Goal: Contribute content: Add original content to the website for others to see

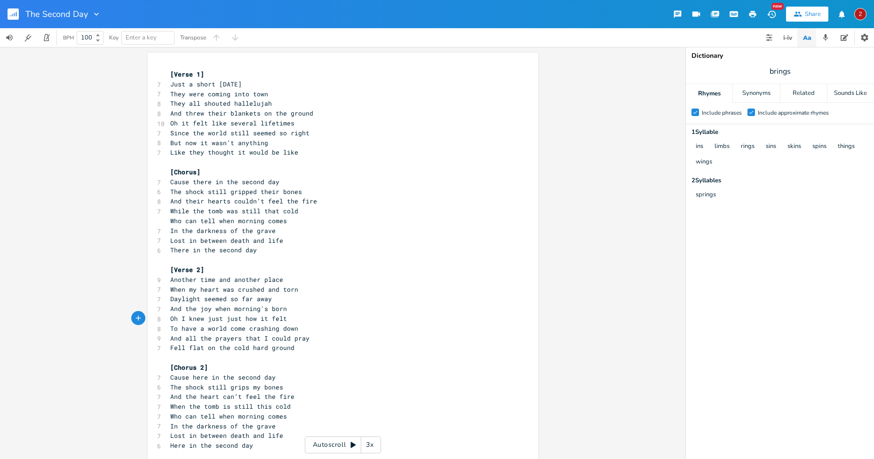
click at [12, 16] on icon "button" at bounding box center [12, 15] width 1 height 2
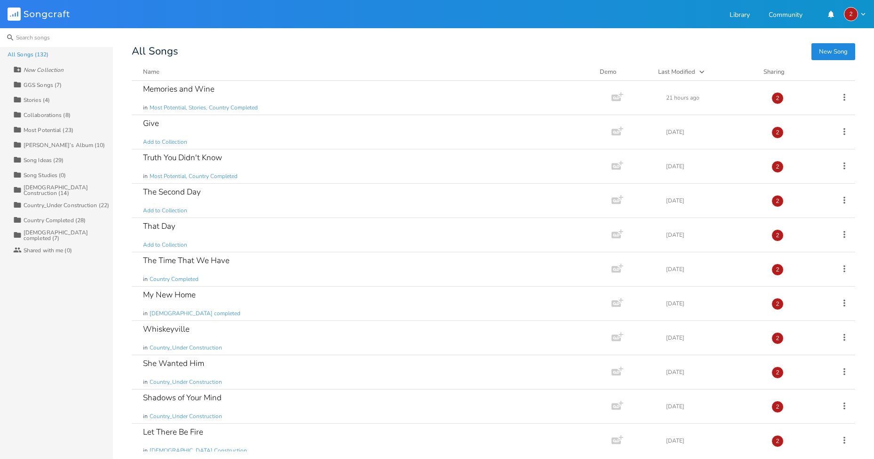
click at [29, 42] on input at bounding box center [56, 37] width 113 height 19
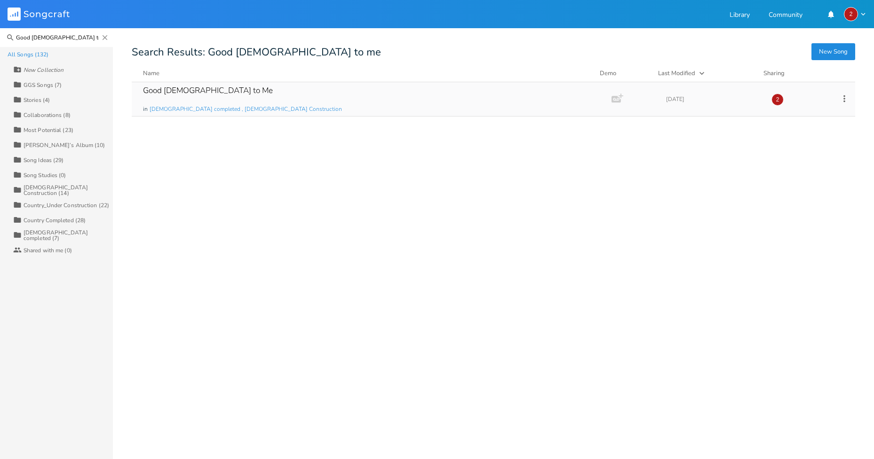
type input "Good [DEMOGRAPHIC_DATA] to me"
click at [278, 86] on div "Good [DEMOGRAPHIC_DATA] to Me in [DEMOGRAPHIC_DATA] completed , [DEMOGRAPHIC_DA…" at bounding box center [369, 99] width 453 height 34
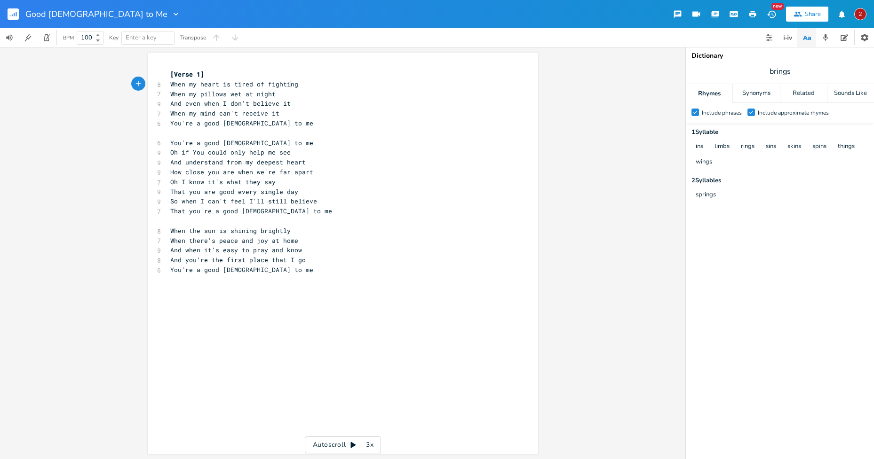
click at [286, 89] on pre "When my pillows wet at night" at bounding box center [337, 94] width 339 height 10
click at [280, 90] on pre "When my pillows wet at night" at bounding box center [337, 94] width 339 height 10
type textarea "nad"
type textarea "and"
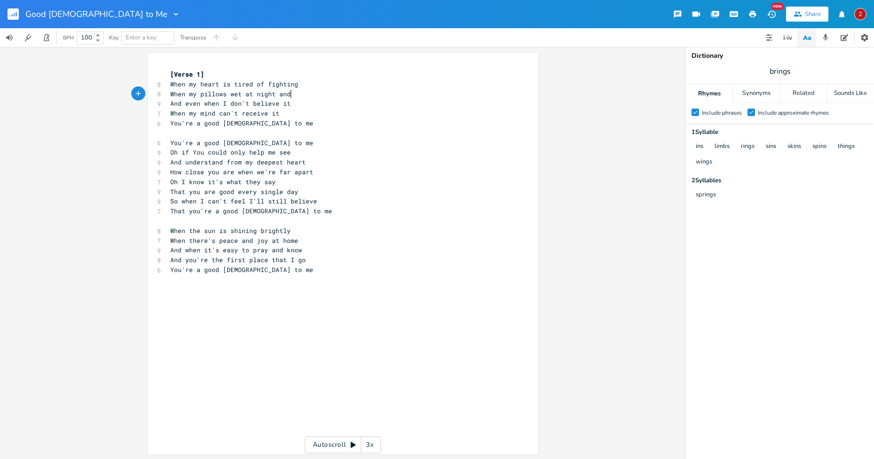
scroll to position [0, 11]
click at [186, 103] on span "And even when I don't believe it" at bounding box center [230, 103] width 120 height 8
type textarea "E"
click at [295, 120] on pre "You're a good [DEMOGRAPHIC_DATA] to me" at bounding box center [337, 123] width 339 height 10
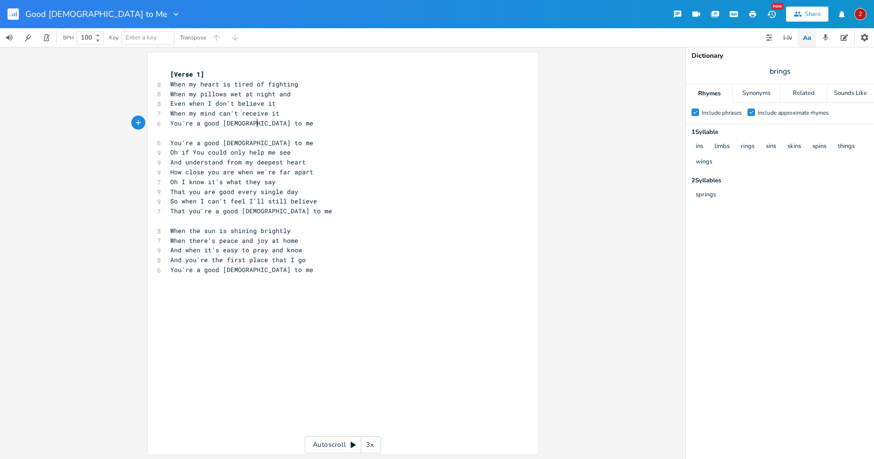
click at [235, 112] on span "When my mind can't receive it" at bounding box center [224, 113] width 109 height 8
click at [215, 113] on span "When my mind can't receive it" at bounding box center [224, 113] width 109 height 8
type textarea "jsut"
type textarea "ust"
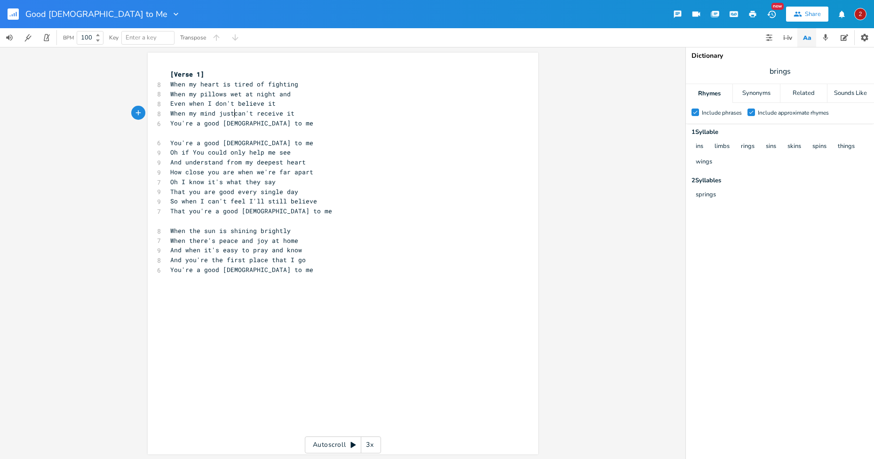
scroll to position [0, 9]
click at [294, 140] on pre "You're a good [DEMOGRAPHIC_DATA] to me" at bounding box center [337, 143] width 339 height 10
click at [291, 148] on pre "Oh if You could only help me see" at bounding box center [337, 153] width 339 height 10
click at [294, 155] on pre "Oh if You could only help me see" at bounding box center [337, 153] width 339 height 10
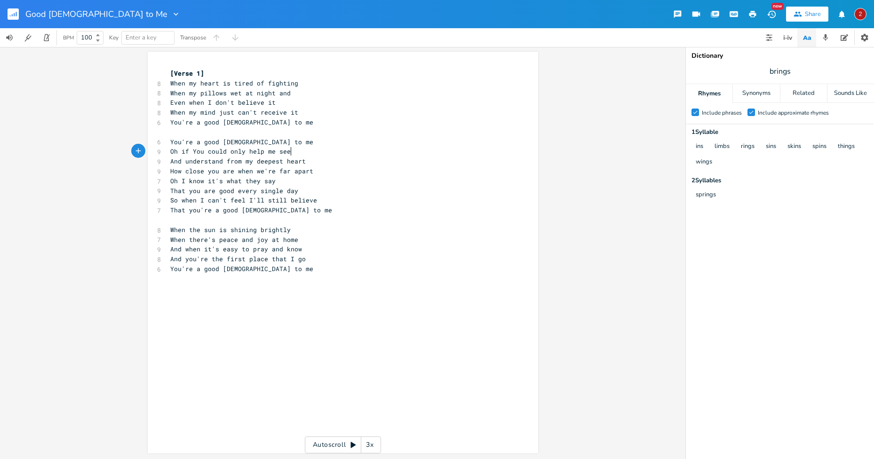
click at [221, 160] on span "And understand from my deepest heart" at bounding box center [237, 161] width 135 height 8
type textarea "know"
drag, startPoint x: 342, startPoint y: 215, endPoint x: 340, endPoint y: 209, distance: 5.9
click at [340, 209] on div "[Verse 1] 8 When my heart is tired of fighting 8 When my pillows wet at night a…" at bounding box center [337, 171] width 339 height 205
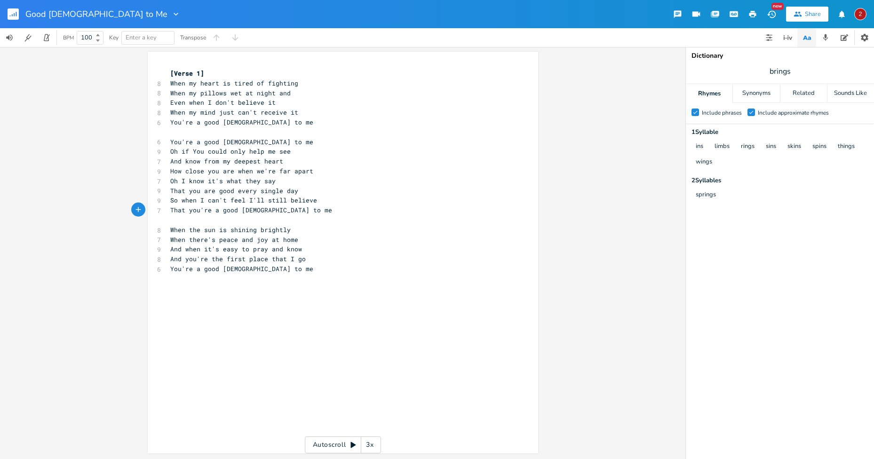
click at [173, 178] on span "Oh I know it's what they say" at bounding box center [222, 181] width 105 height 8
click at [295, 213] on pre "That you're a good [DEMOGRAPHIC_DATA] to me" at bounding box center [337, 210] width 339 height 10
click at [243, 198] on span "So when I can't feel I'll still believe" at bounding box center [243, 200] width 147 height 8
click at [317, 266] on pre "You're a good [DEMOGRAPHIC_DATA] to me" at bounding box center [337, 269] width 339 height 10
click at [288, 230] on pre "When the sun is shining brightly" at bounding box center [337, 230] width 339 height 10
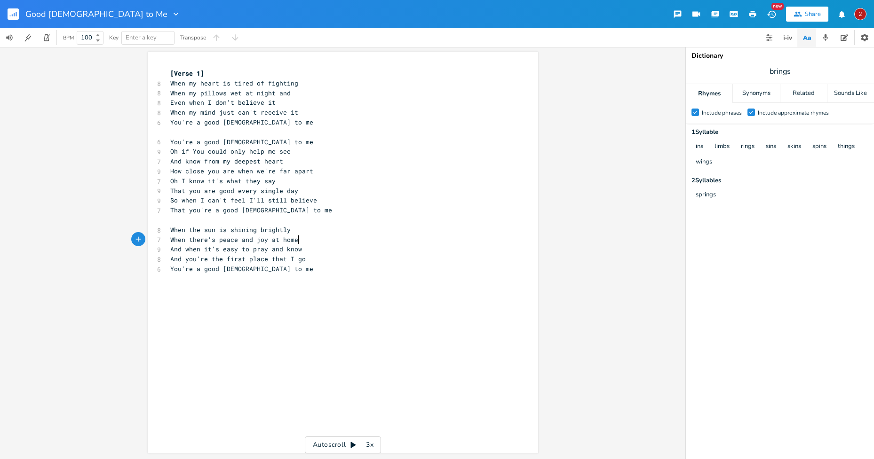
click at [295, 241] on pre "When there's peace and joy at home" at bounding box center [337, 240] width 339 height 10
click at [288, 231] on pre "When the sun is shining brightly" at bounding box center [337, 230] width 339 height 10
click at [301, 249] on pre "And when it's easy to pray and know" at bounding box center [337, 249] width 339 height 10
click at [295, 237] on span "When there's peace and joy at home" at bounding box center [234, 240] width 128 height 8
click at [291, 230] on pre "When the sun is shining brightly" at bounding box center [337, 230] width 339 height 10
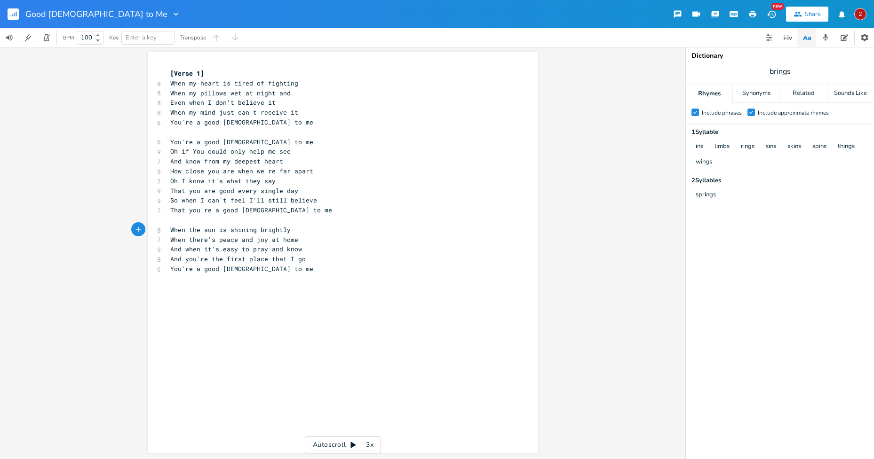
click at [294, 237] on span "When there's peace and joy at home" at bounding box center [234, 240] width 128 height 8
type textarea "A"
type textarea "When there's peace and joy at home"
drag, startPoint x: 294, startPoint y: 239, endPoint x: 169, endPoint y: 241, distance: 125.1
click at [170, 241] on span "When there's peace and joy at home" at bounding box center [234, 240] width 128 height 8
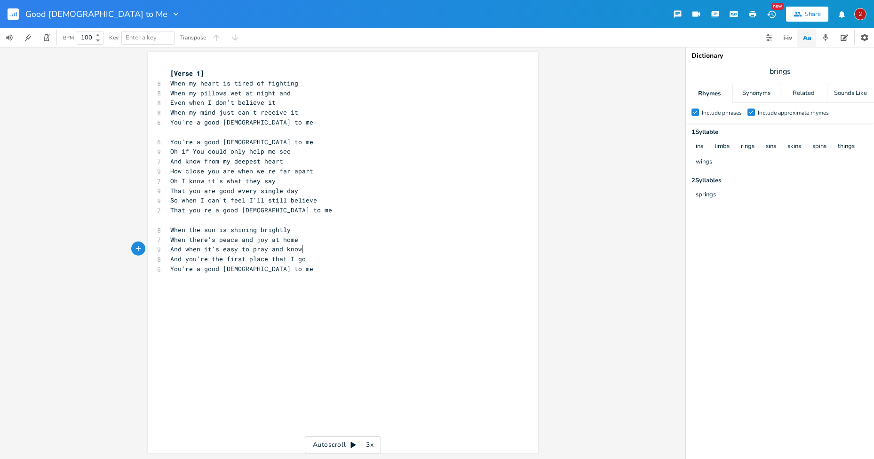
click at [312, 254] on pre "And when it's easy to pray and know" at bounding box center [337, 249] width 339 height 10
click at [311, 262] on pre "And you're the first place that I go" at bounding box center [337, 259] width 339 height 10
click at [295, 234] on pre "When the sun is shining brightly" at bounding box center [337, 230] width 339 height 10
type textarea "home"
drag, startPoint x: 295, startPoint y: 246, endPoint x: 279, endPoint y: 248, distance: 16.2
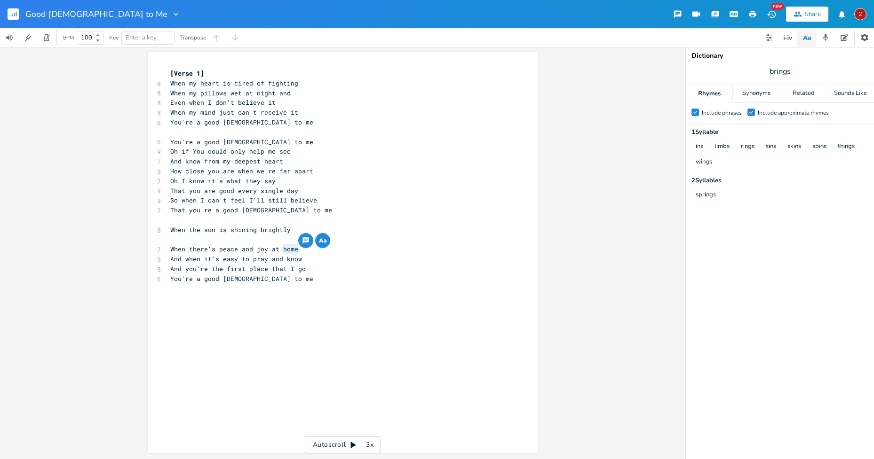
click at [279, 248] on span "When there's peace and joy at home" at bounding box center [234, 249] width 128 height 8
click at [318, 242] on icon "button" at bounding box center [320, 241] width 5 height 4
click at [846, 98] on div "Sounds Like" at bounding box center [850, 93] width 47 height 19
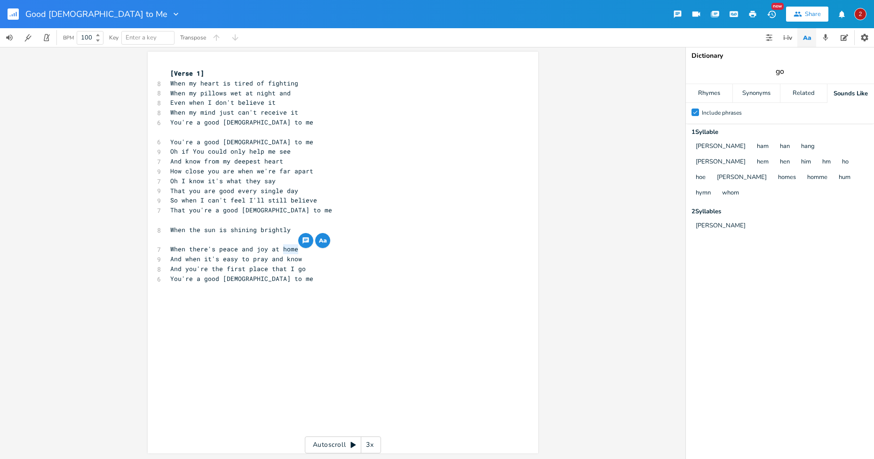
type input "go"
click at [709, 100] on div "Rhymes" at bounding box center [709, 93] width 47 height 19
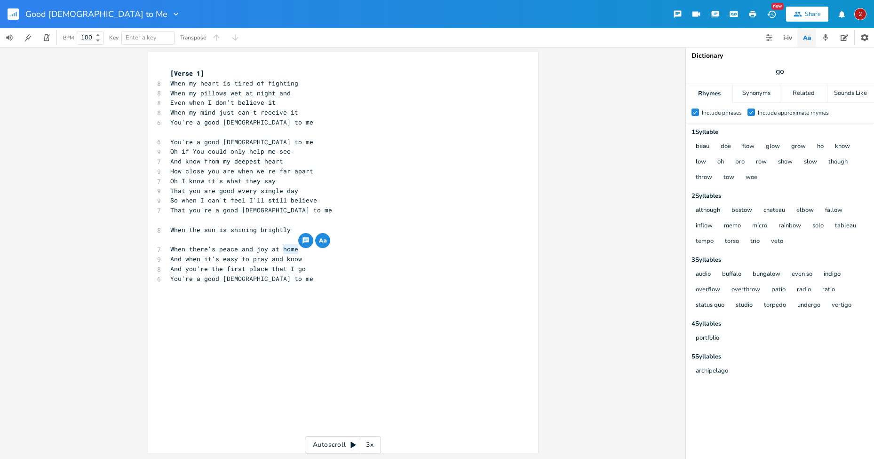
click at [326, 275] on pre "You're a good [DEMOGRAPHIC_DATA] to me" at bounding box center [337, 279] width 339 height 10
type textarea "And when it's easy to pray and know"
drag, startPoint x: 303, startPoint y: 258, endPoint x: 162, endPoint y: 262, distance: 141.1
click at [162, 262] on div "And when it's easy to pray and know x [Verse 1] 8 When my heart is tired of fig…" at bounding box center [343, 253] width 390 height 402
click at [292, 229] on pre "When the sun is shining brightly" at bounding box center [337, 230] width 339 height 10
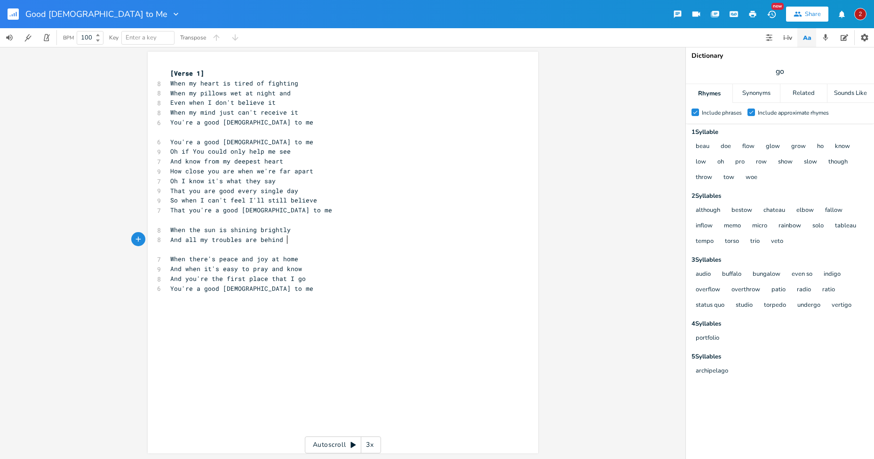
type textarea "And all my troubles are behind me"
type textarea "and know"
drag, startPoint x: 303, startPoint y: 259, endPoint x: 269, endPoint y: 261, distance: 33.9
click at [269, 261] on pre "And when it's easy to pray and know" at bounding box center [337, 259] width 339 height 10
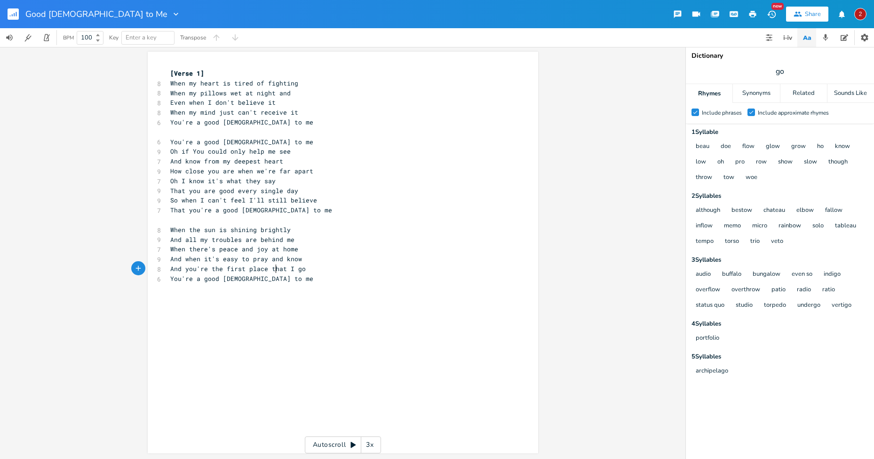
click at [274, 271] on span "And you're the first place that I go" at bounding box center [237, 269] width 135 height 8
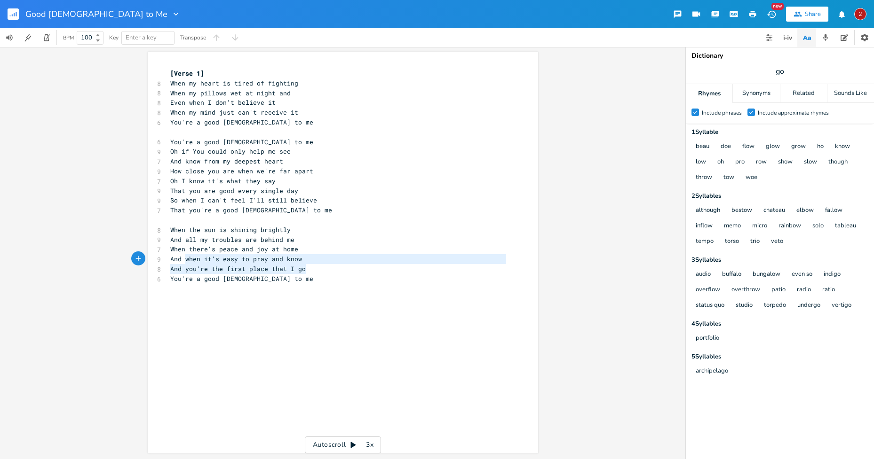
type textarea "And when it's easy to pray and know And you're the first place that I go"
drag, startPoint x: 307, startPoint y: 268, endPoint x: 165, endPoint y: 259, distance: 142.3
click at [168, 259] on div "[Verse 1] 8 When my heart is tired of fighting 8 When my pillows wet at night a…" at bounding box center [337, 176] width 339 height 215
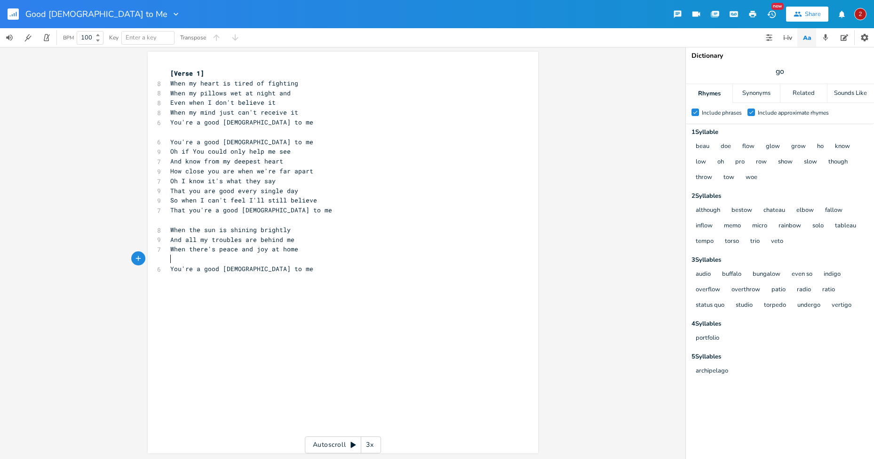
click at [295, 241] on pre "And all my troubles are behind me" at bounding box center [337, 240] width 339 height 10
click at [219, 264] on pre "You're a good [DEMOGRAPHIC_DATA] to me" at bounding box center [337, 269] width 339 height 10
type textarea "A"
type textarea "And i live where"
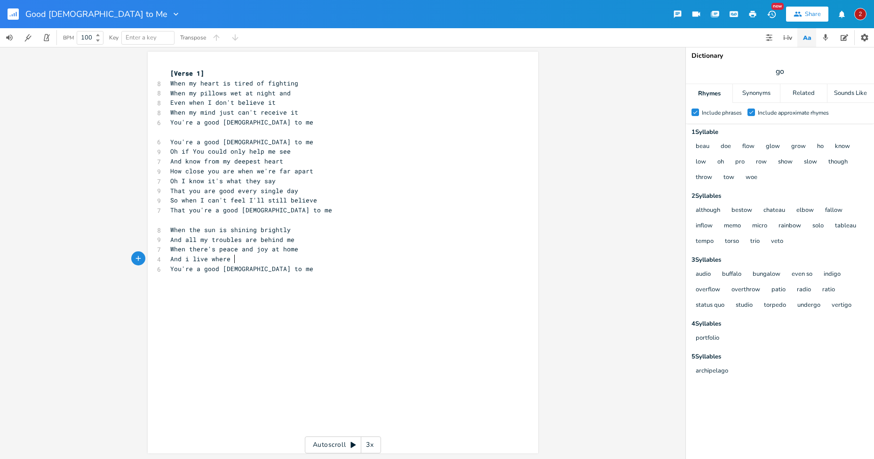
scroll to position [0, 47]
type textarea "I live wehre you"
type textarea "here your blessings flow"
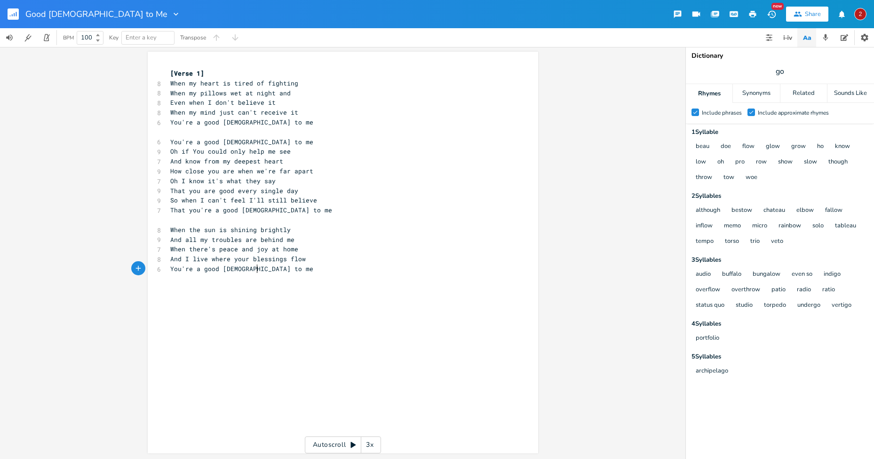
click at [423, 286] on div "x [Verse 1] 8 When my heart is tired of fighting 8 When my pillows wet at night…" at bounding box center [349, 262] width 363 height 390
click at [10, 15] on rect "button" at bounding box center [13, 13] width 11 height 11
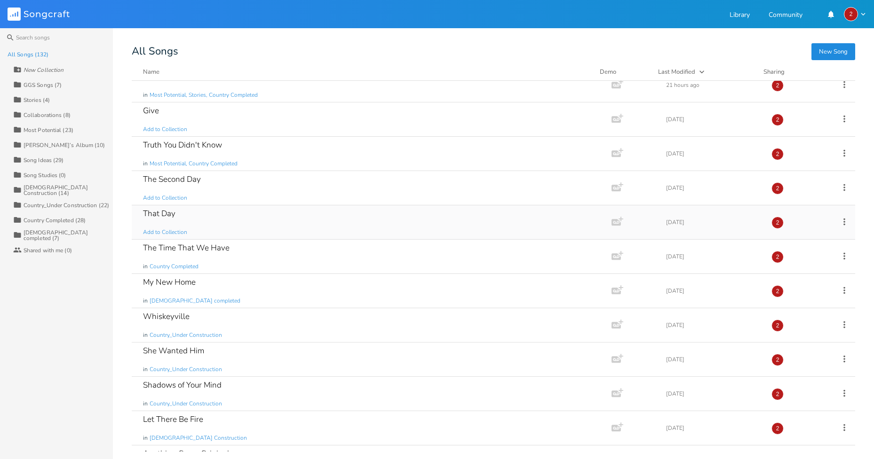
scroll to position [94, 0]
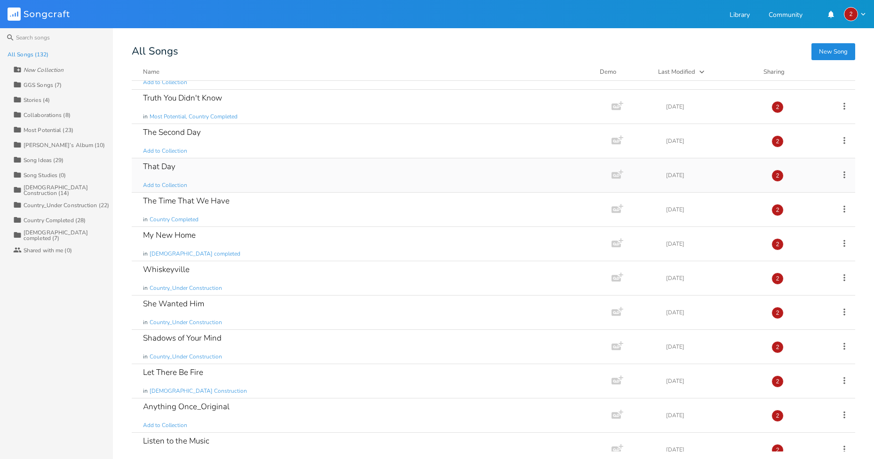
click at [209, 172] on div "That Day Add to Collection" at bounding box center [369, 175] width 453 height 34
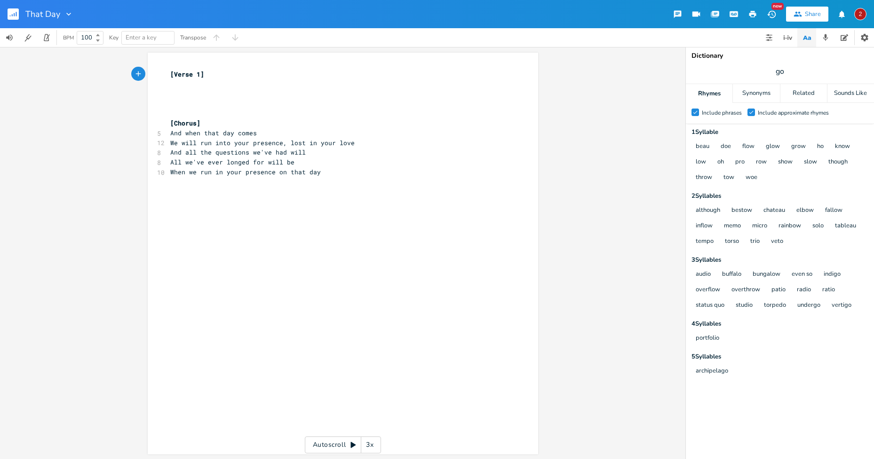
click at [264, 134] on pre "And when that day comes" at bounding box center [337, 133] width 339 height 10
click at [374, 141] on pre "We will run into your presence, lost in your love" at bounding box center [337, 143] width 339 height 10
click at [363, 152] on pre "And all the questions we've had will" at bounding box center [337, 153] width 339 height 10
click at [330, 173] on pre "When we run in your presence on that day" at bounding box center [337, 172] width 339 height 10
click at [315, 155] on pre "And all the questions we've had will" at bounding box center [337, 153] width 339 height 10
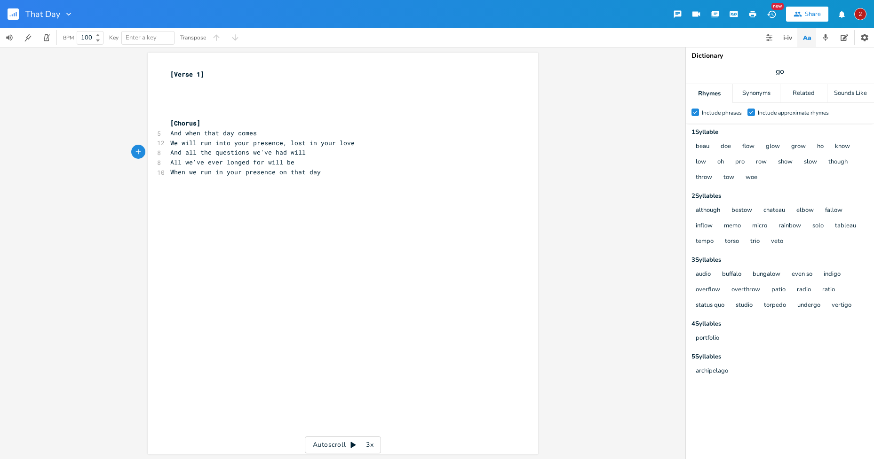
click at [324, 167] on pre "When we run in your presence on that day" at bounding box center [337, 172] width 339 height 10
click at [68, 10] on icon "button" at bounding box center [68, 13] width 9 height 9
click at [86, 45] on span "Collection Collections" at bounding box center [82, 42] width 38 height 7
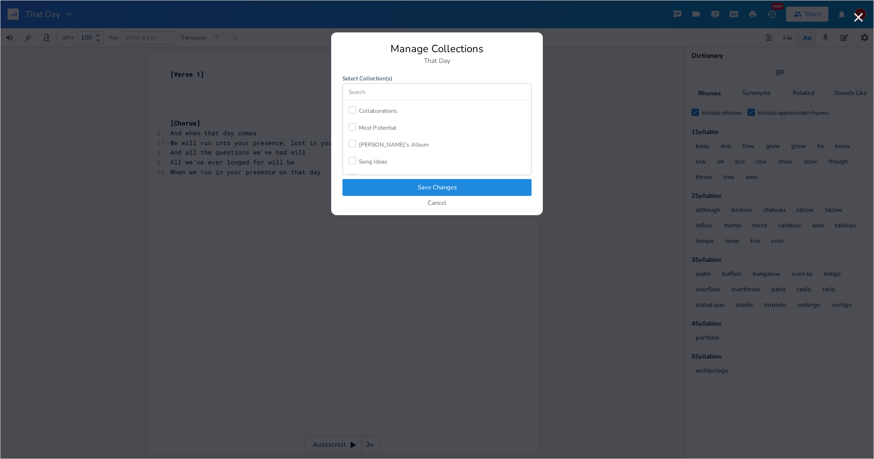
scroll to position [94, 0]
click at [353, 148] on div at bounding box center [352, 148] width 8 height 8
click at [437, 189] on button "Save Changes" at bounding box center [436, 187] width 189 height 17
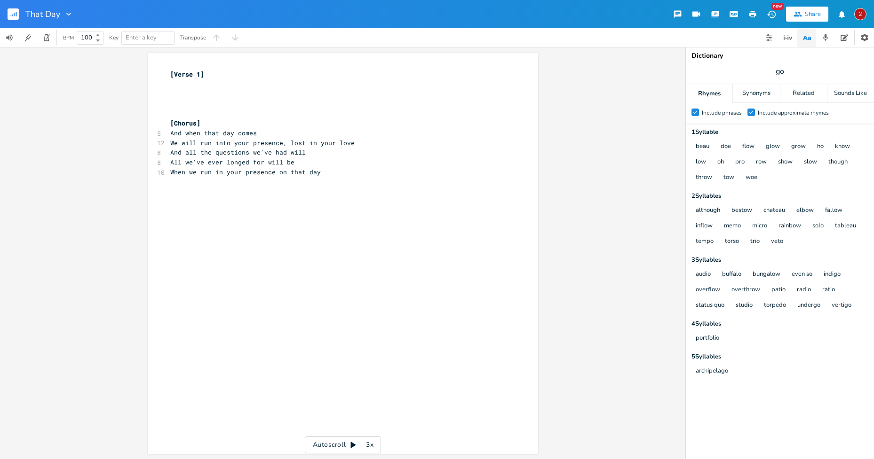
click at [181, 85] on pre "​" at bounding box center [337, 84] width 339 height 10
type textarea "There's a day I'm looking o"
type textarea "foir"
type textarea "r"
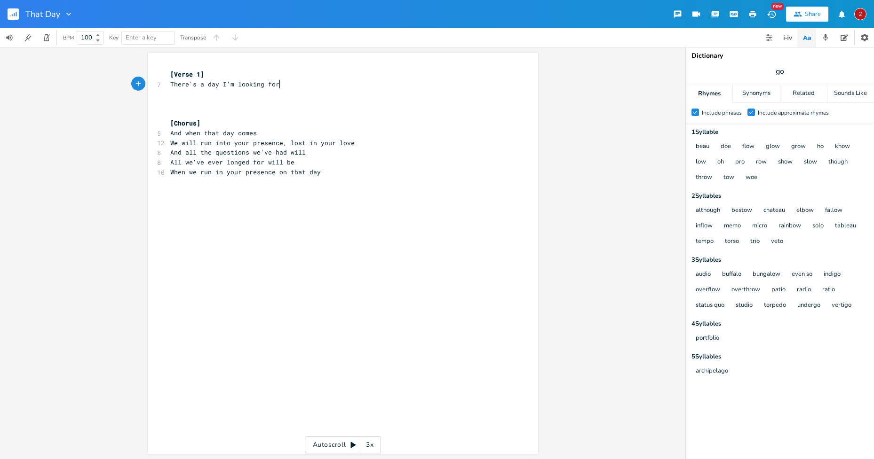
scroll to position [0, 3]
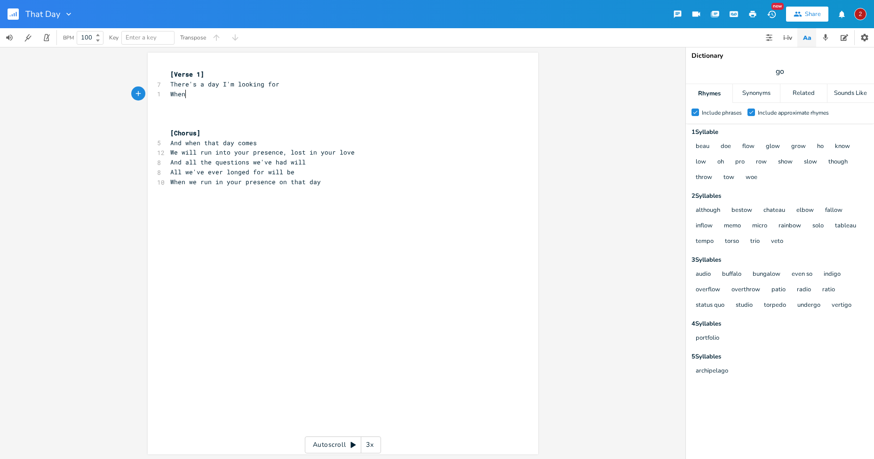
type textarea "Whenre"
type textarea "all will be made riht"
type textarea "ght"
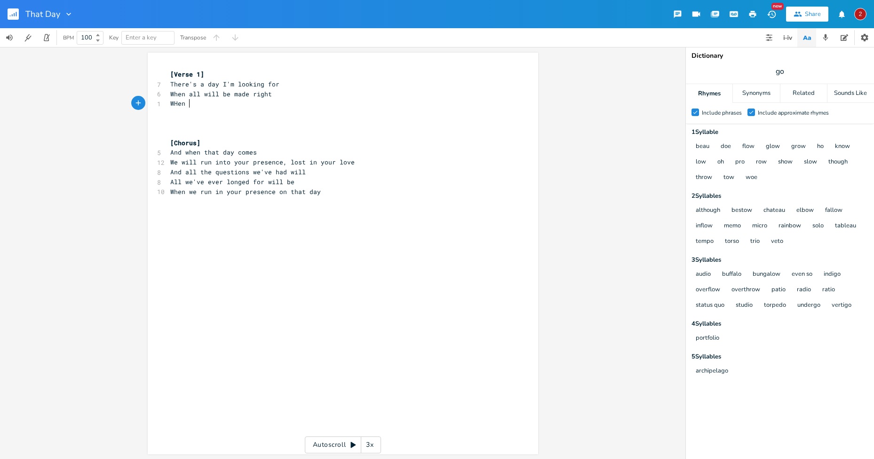
type textarea "WHen t"
type textarea "hem"
type textarea "n all the"
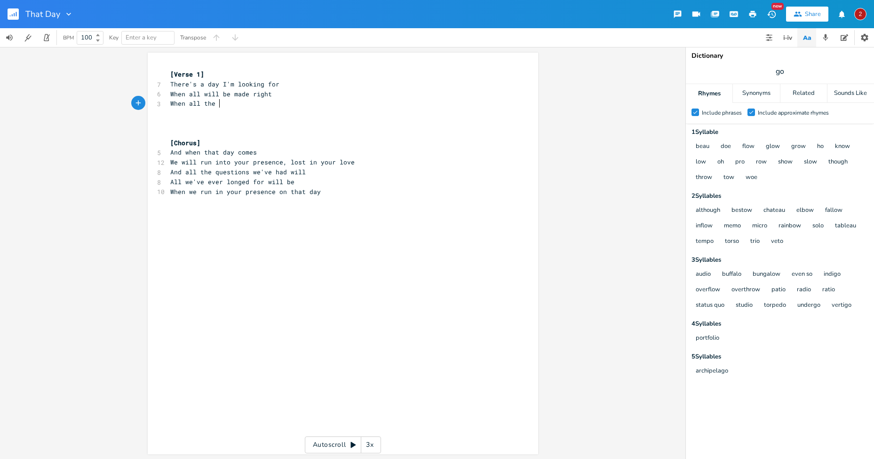
scroll to position [0, 24]
click at [390, 177] on pre "All we've ever longed for will be" at bounding box center [337, 182] width 339 height 10
drag, startPoint x: 386, startPoint y: 169, endPoint x: 386, endPoint y: 161, distance: 8.5
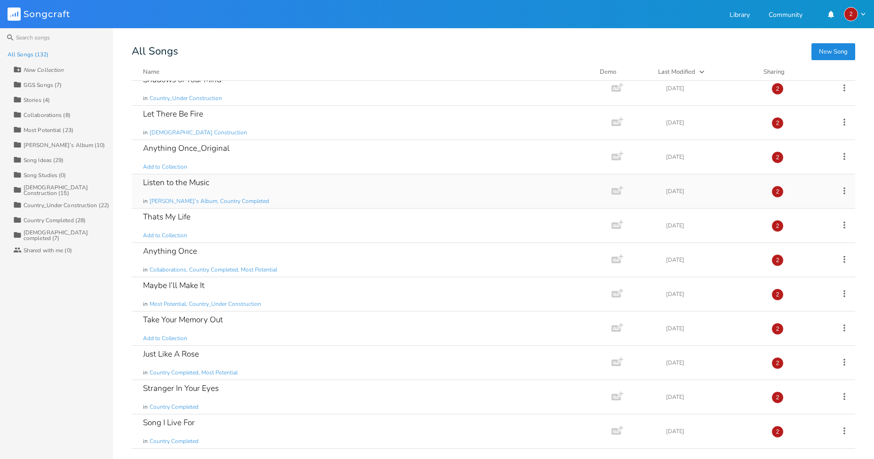
scroll to position [376, 0]
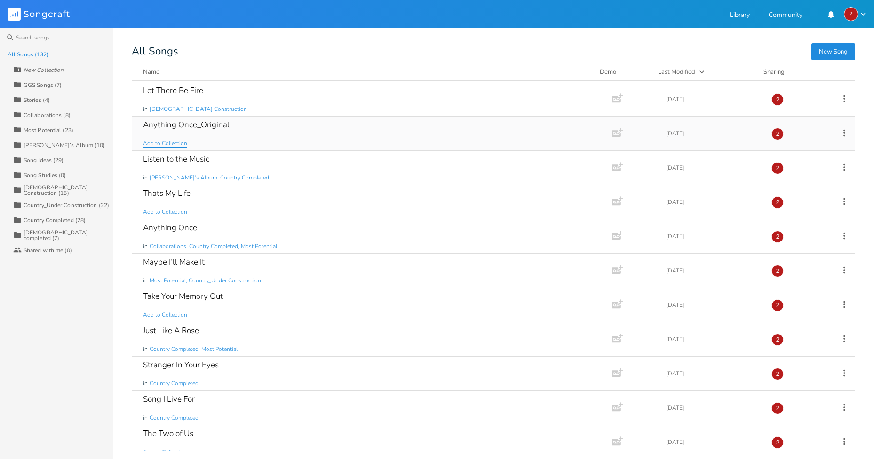
click at [171, 142] on span "Add to Collection" at bounding box center [165, 144] width 44 height 8
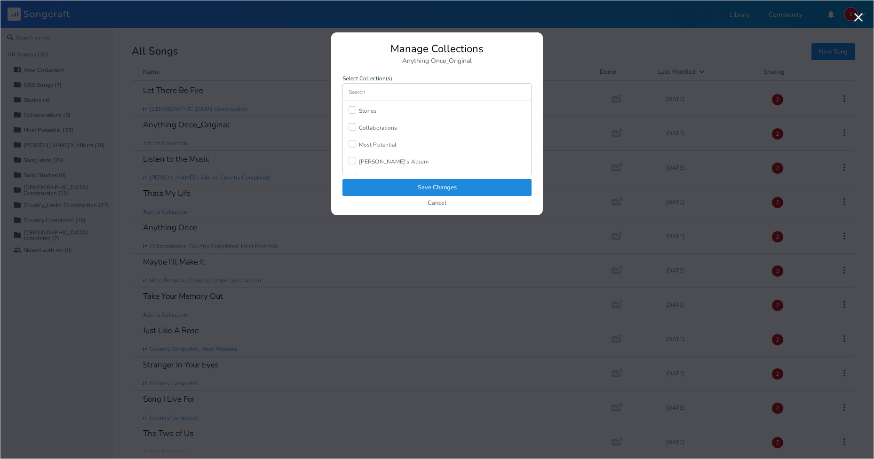
scroll to position [47, 0]
click at [354, 126] on div at bounding box center [352, 127] width 8 height 8
click at [353, 165] on div at bounding box center [352, 165] width 8 height 8
click at [438, 188] on button "Save Changes" at bounding box center [436, 187] width 189 height 17
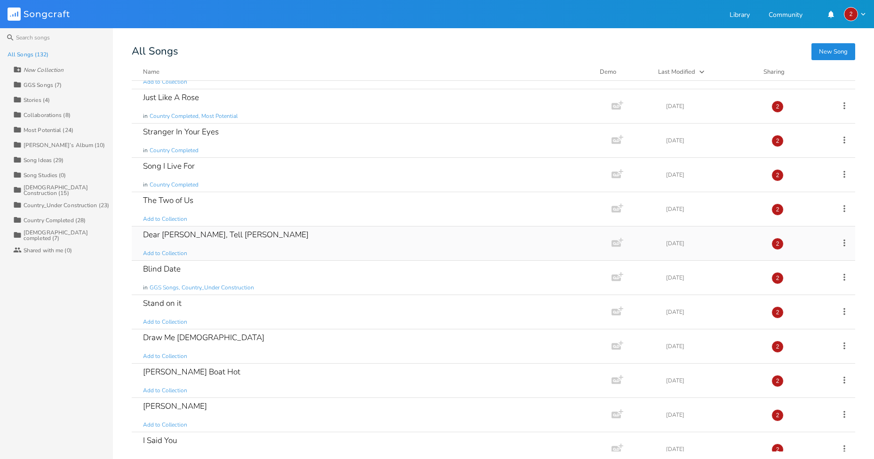
scroll to position [611, 0]
click at [165, 217] on span "Add to Collection" at bounding box center [165, 217] width 44 height 8
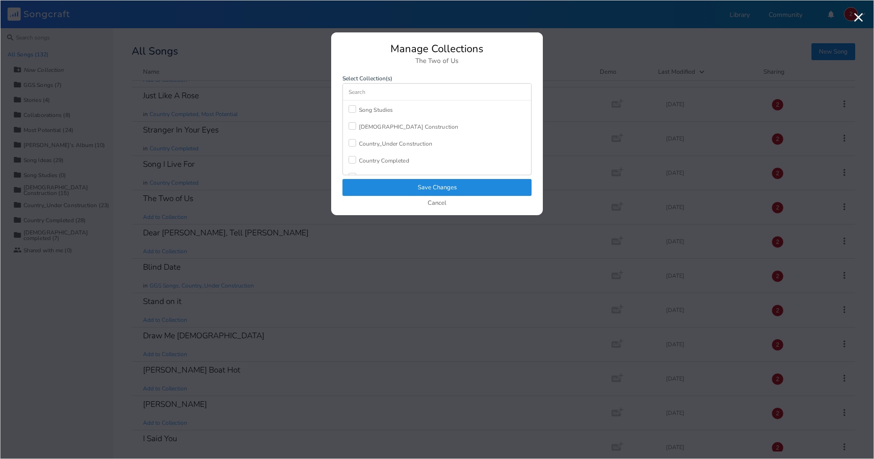
scroll to position [127, 0]
click at [351, 151] on div at bounding box center [352, 149] width 8 height 8
click at [442, 189] on button "Save Changes" at bounding box center [436, 187] width 189 height 17
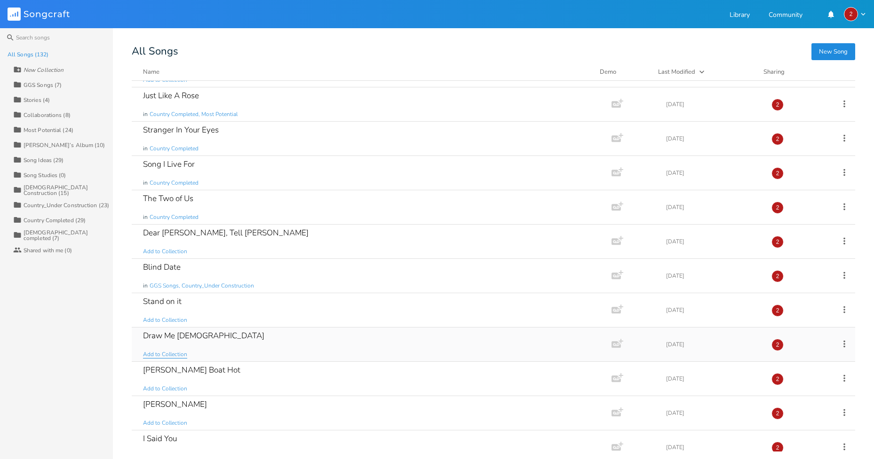
click at [175, 352] on span "Add to Collection" at bounding box center [165, 355] width 44 height 8
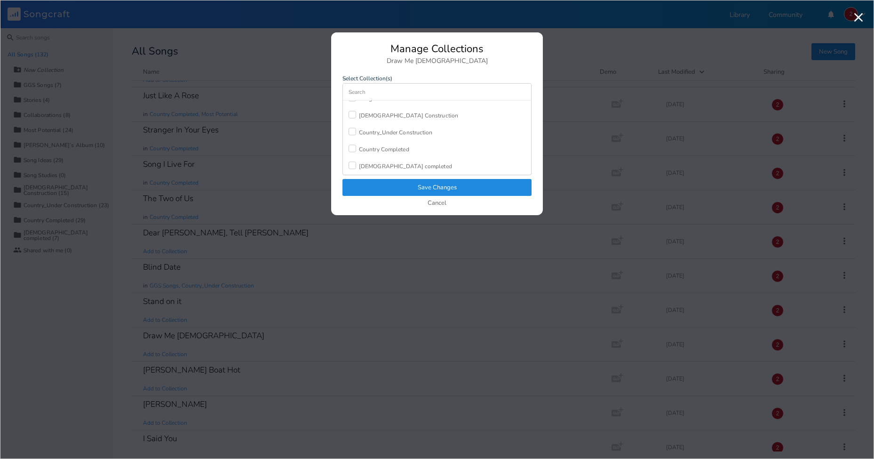
click at [351, 165] on div at bounding box center [352, 166] width 8 height 8
click at [439, 188] on button "Save Changes" at bounding box center [436, 187] width 189 height 17
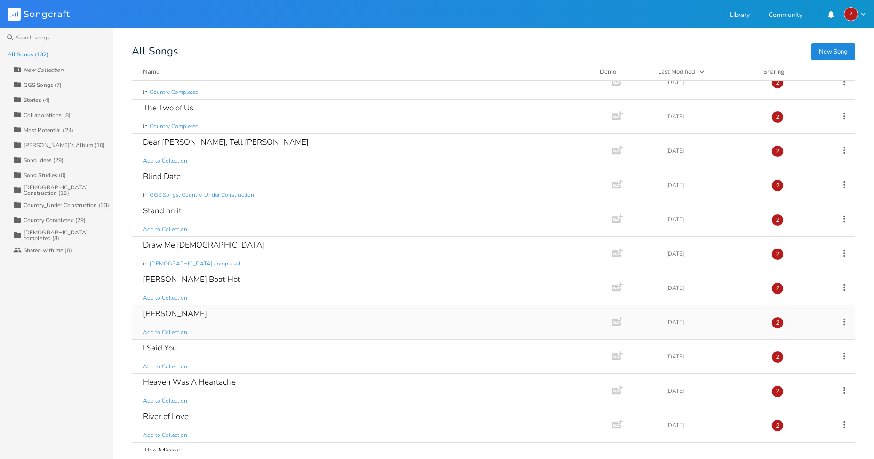
scroll to position [705, 0]
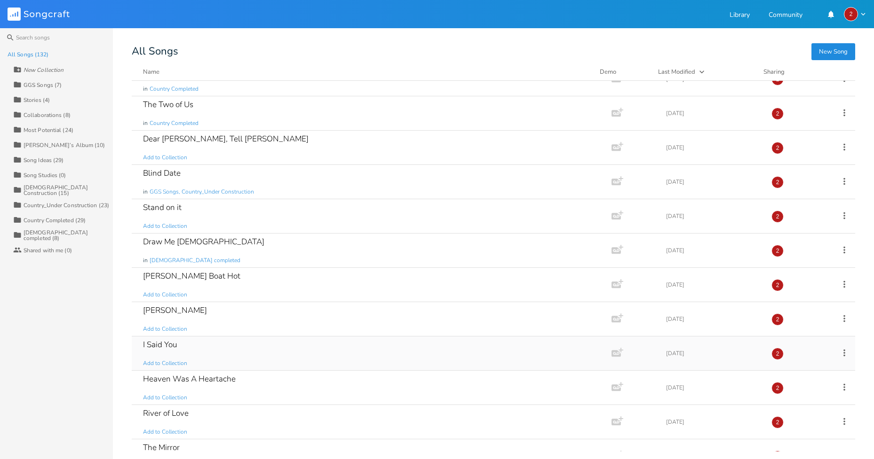
click at [173, 343] on div "I Said You" at bounding box center [160, 345] width 34 height 8
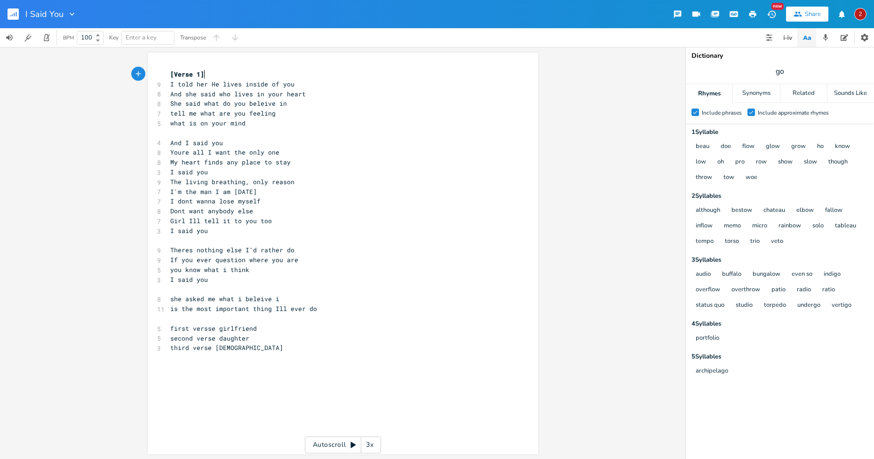
click at [265, 102] on span "She said what do you beleive in" at bounding box center [228, 103] width 117 height 8
type textarea "ie"
click at [297, 149] on pre "Youre all I want the only one" at bounding box center [337, 153] width 339 height 10
click at [261, 214] on pre "Dont want anybody else" at bounding box center [337, 211] width 339 height 10
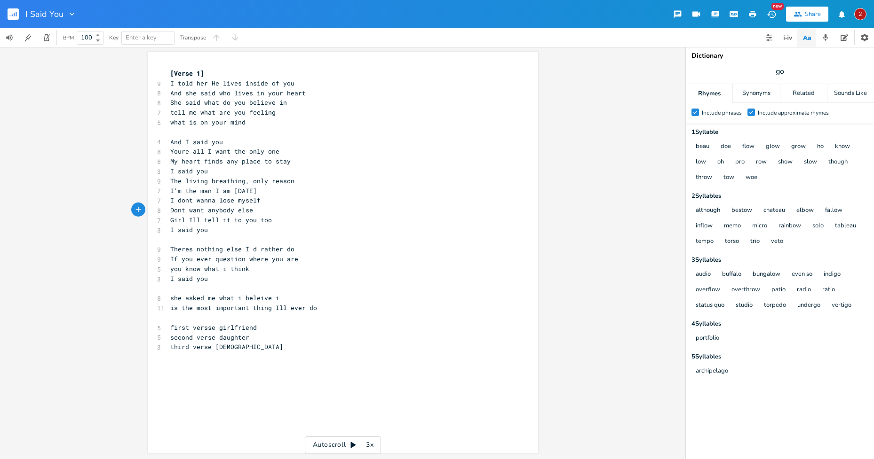
scroll to position [0, 0]
